Goal: Use online tool/utility: Utilize a website feature to perform a specific function

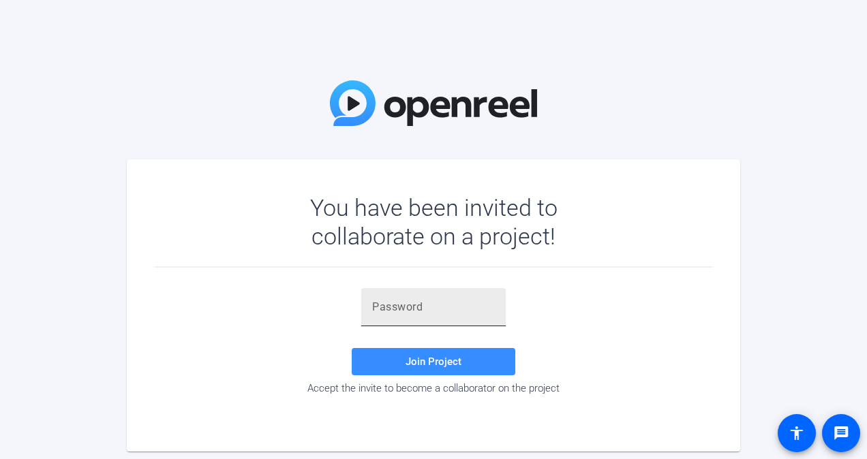
click at [380, 312] on input "text" at bounding box center [433, 307] width 123 height 16
paste input "iMS-Zh"
type input "iMS-Zh"
click at [450, 371] on span at bounding box center [434, 362] width 164 height 33
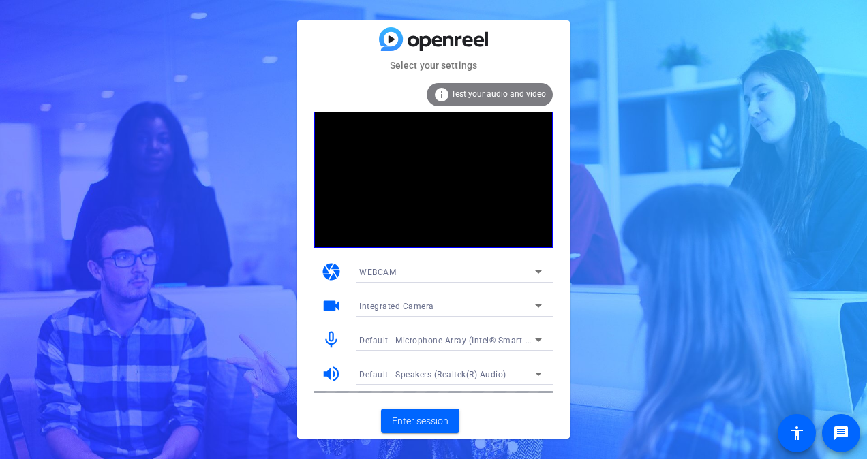
click at [528, 258] on div "camera WEBCAM" at bounding box center [433, 272] width 239 height 34
click at [530, 266] on icon at bounding box center [538, 272] width 16 height 16
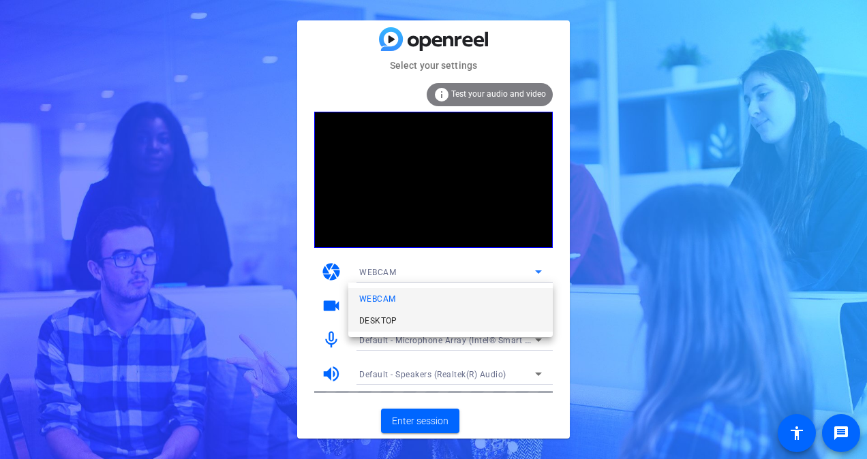
click at [387, 321] on span "DESKTOP" at bounding box center [378, 321] width 38 height 16
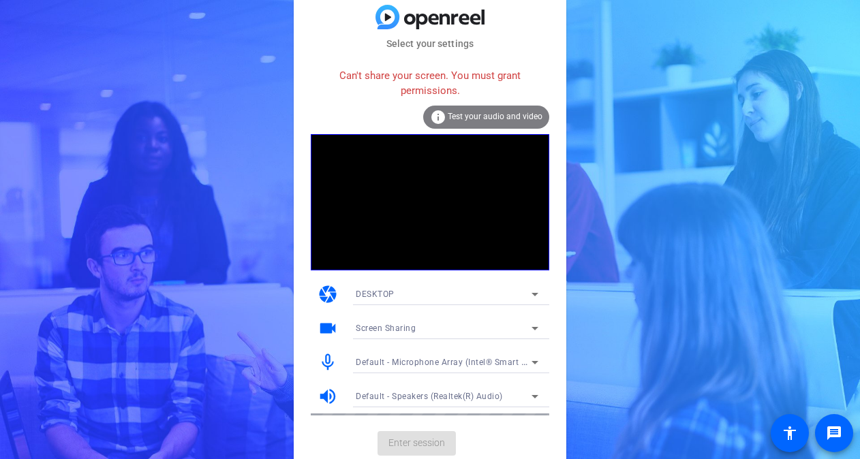
click at [518, 336] on div "Screen Sharing" at bounding box center [444, 328] width 176 height 17
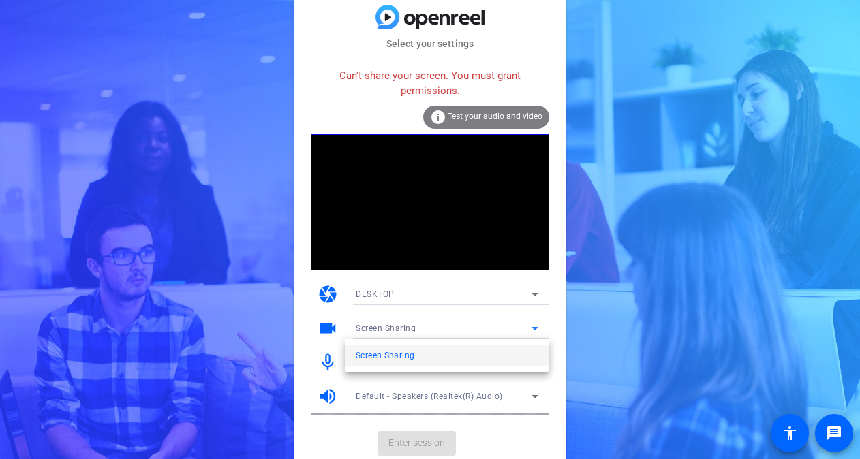
click at [594, 339] on div at bounding box center [430, 229] width 860 height 459
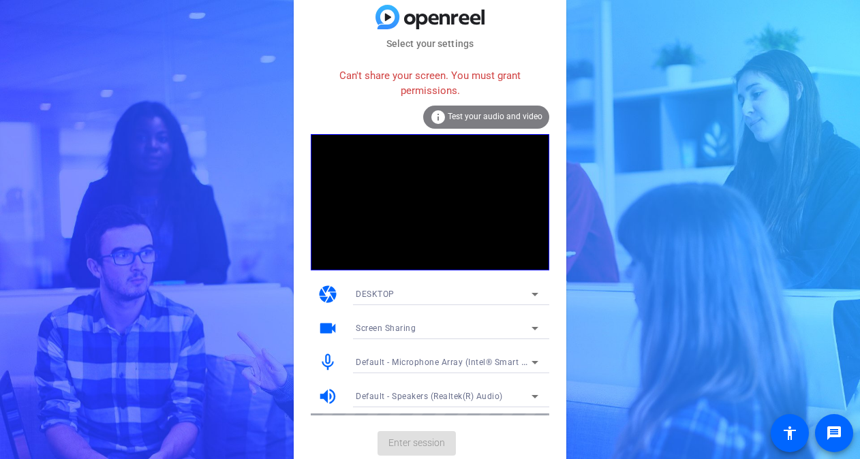
click at [485, 110] on div "info Test your audio and video" at bounding box center [486, 117] width 126 height 23
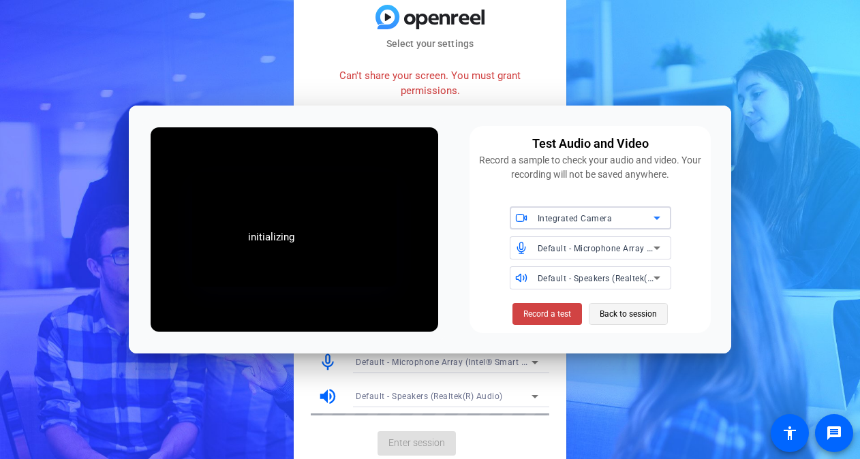
click at [630, 319] on span "Back to session" at bounding box center [628, 314] width 57 height 26
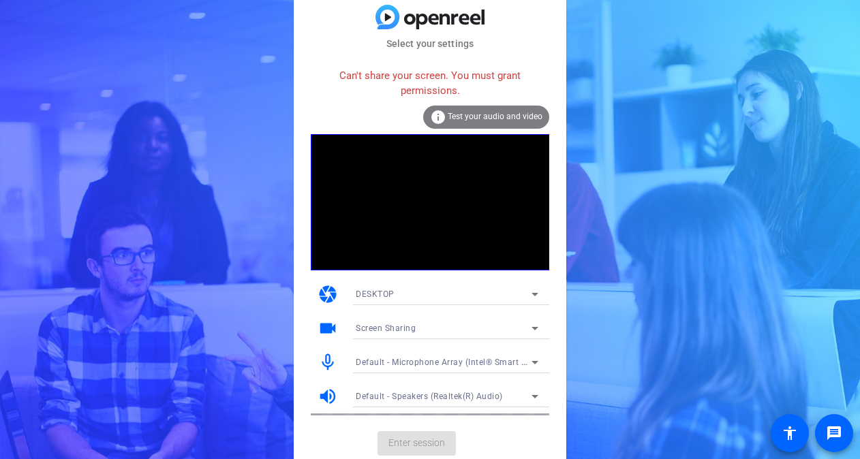
scroll to position [1, 0]
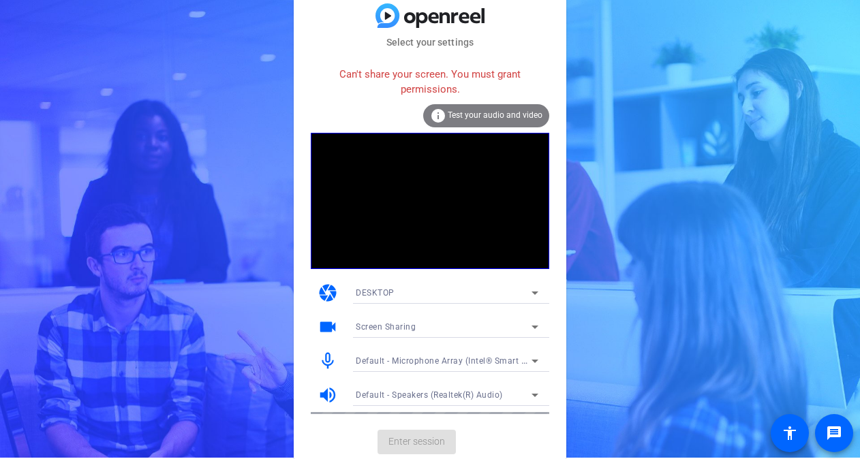
click at [531, 354] on icon at bounding box center [535, 361] width 16 height 16
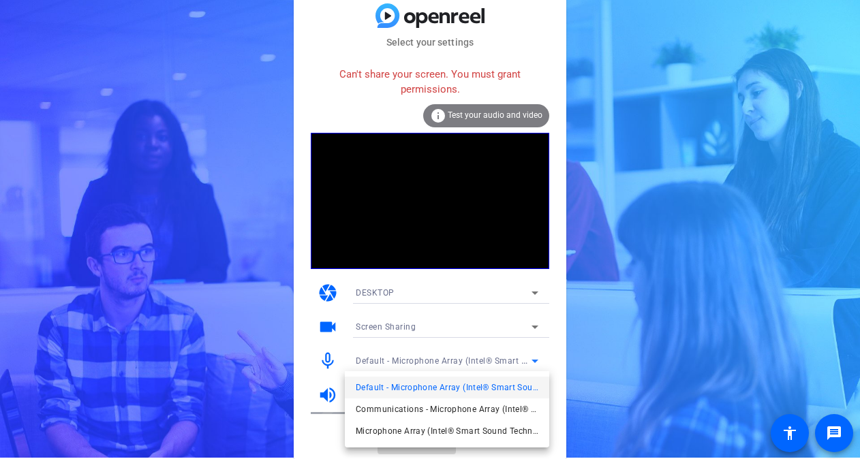
click at [566, 364] on div at bounding box center [430, 229] width 860 height 459
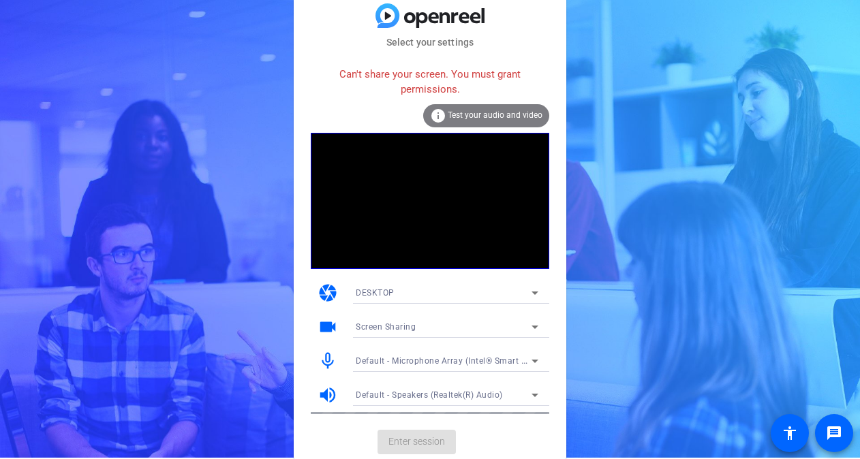
click at [437, 399] on span "Default - Speakers (Realtek(R) Audio)" at bounding box center [429, 396] width 147 height 10
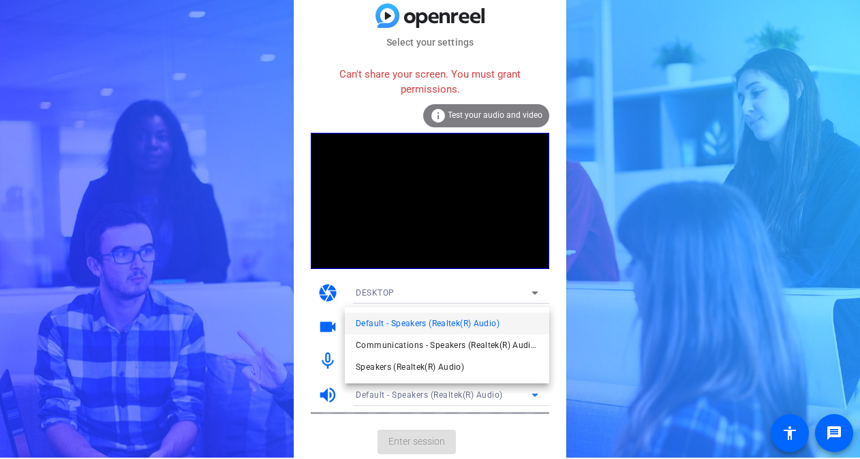
click at [436, 398] on div at bounding box center [430, 229] width 860 height 459
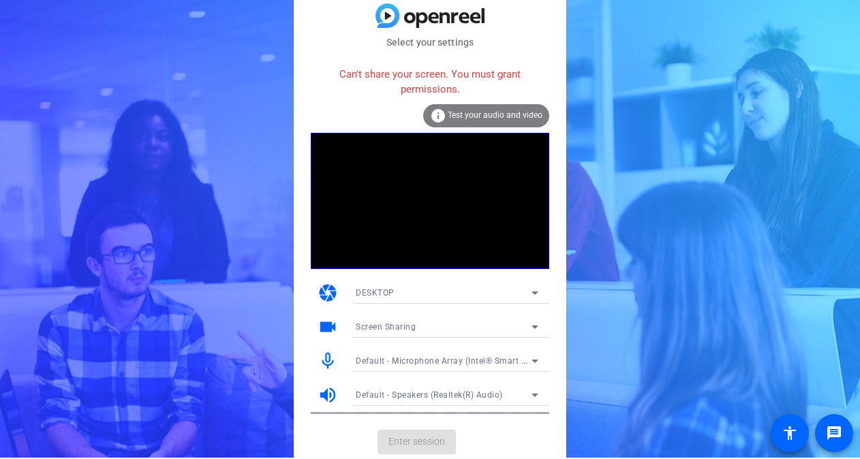
click at [438, 362] on span "Default - Microphone Array (Intel® Smart Sound Technology for Digital Microphon…" at bounding box center [525, 360] width 338 height 11
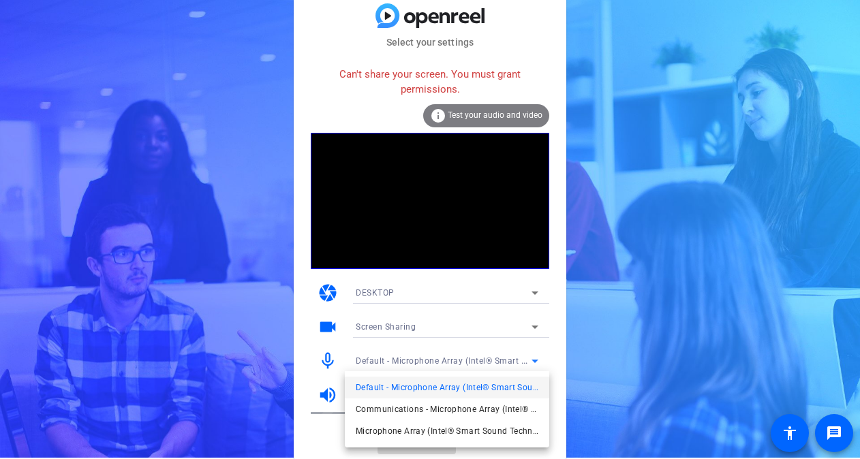
click at [438, 361] on div at bounding box center [430, 229] width 860 height 459
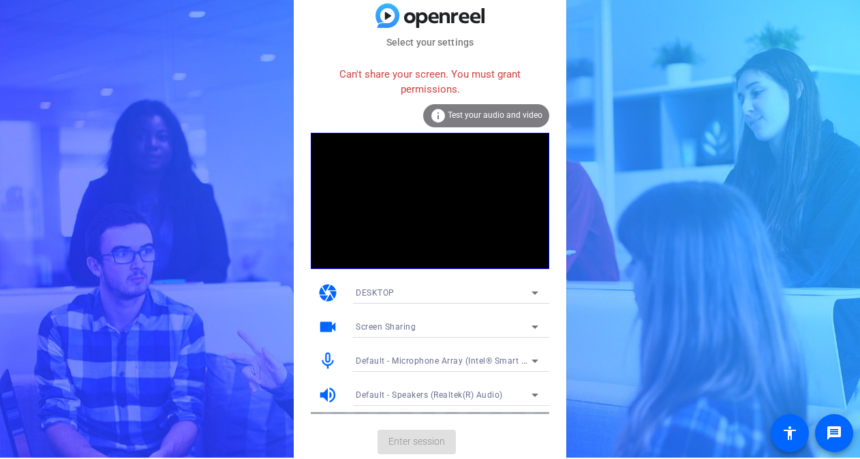
click at [475, 112] on span "Test your audio and video" at bounding box center [495, 115] width 95 height 10
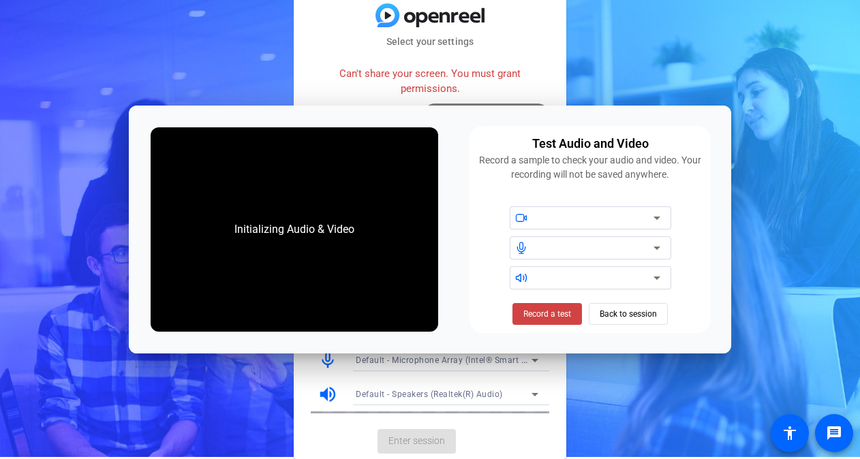
scroll to position [0, 0]
click at [549, 307] on span at bounding box center [548, 314] width 70 height 33
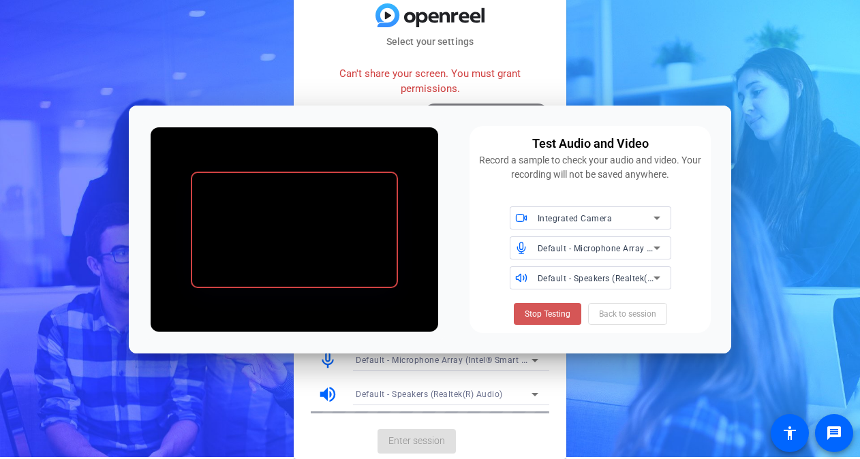
click at [549, 307] on span at bounding box center [547, 314] width 67 height 33
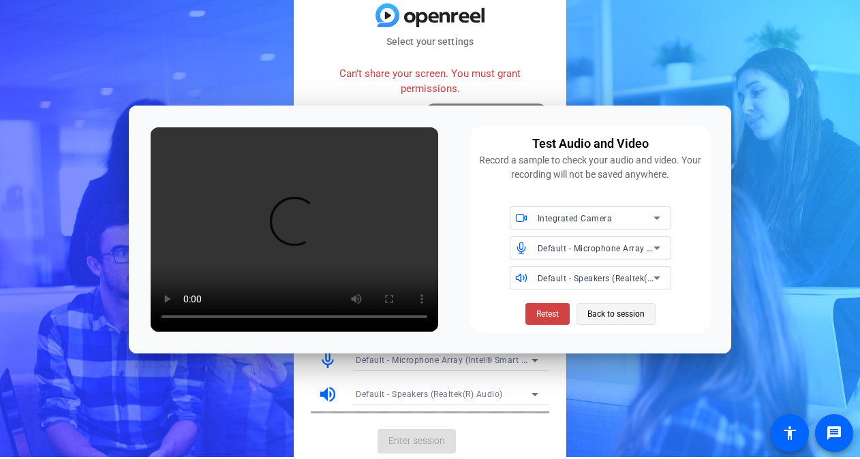
click at [634, 307] on span "Back to session" at bounding box center [616, 314] width 57 height 26
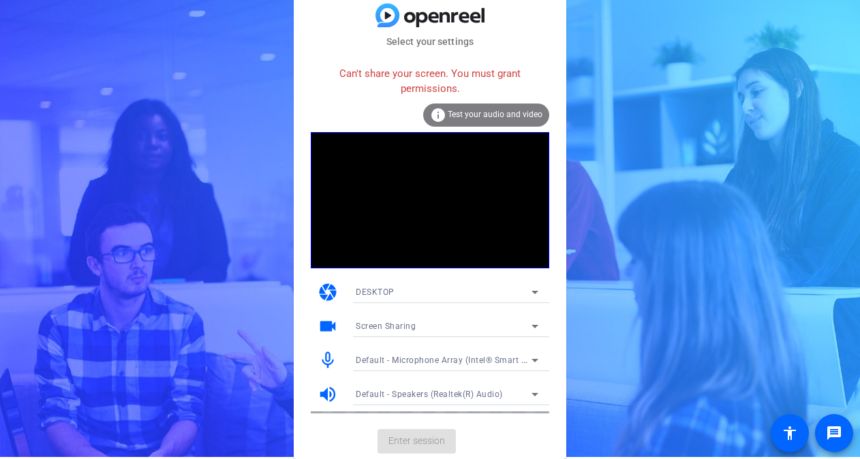
scroll to position [1, 0]
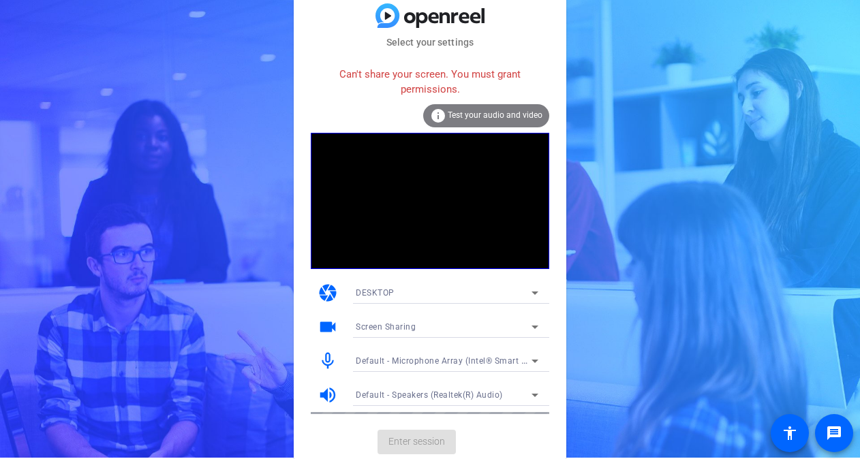
click at [539, 294] on icon at bounding box center [535, 293] width 16 height 16
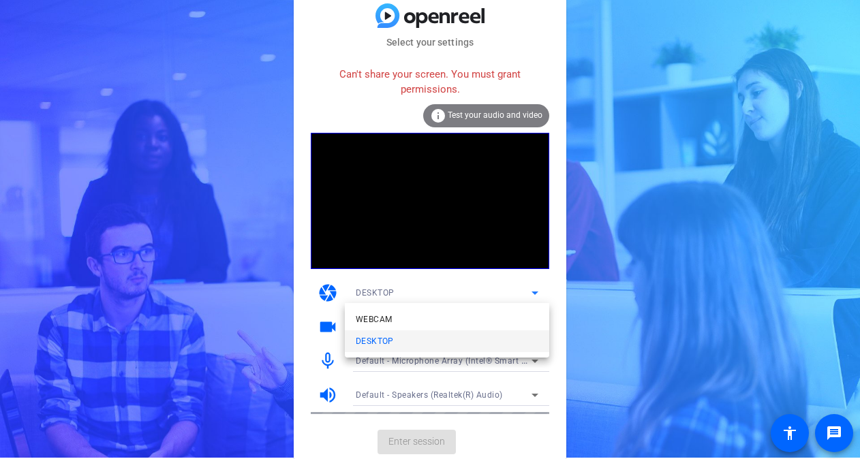
click at [439, 342] on mat-option "DESKTOP" at bounding box center [447, 342] width 204 height 22
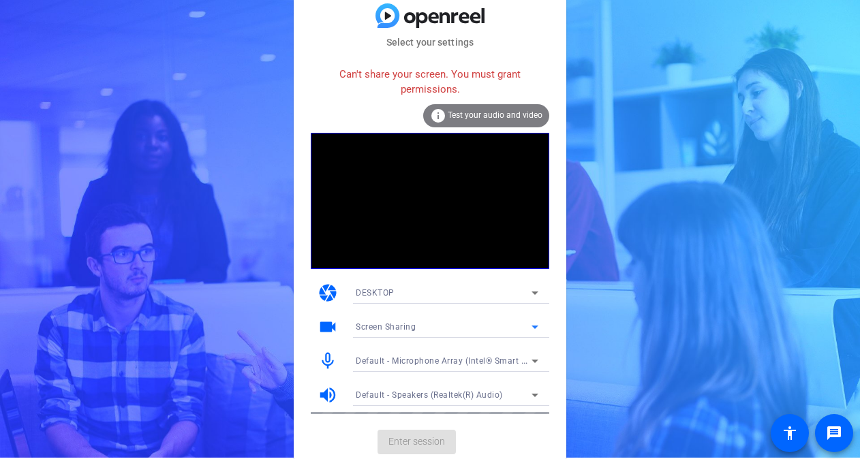
click at [532, 327] on icon at bounding box center [535, 327] width 16 height 16
click at [560, 325] on div at bounding box center [430, 229] width 860 height 459
click at [496, 421] on mat-card-content "Can't share your screen. You must grant permissions. info Test your audio and v…" at bounding box center [430, 237] width 273 height 375
